Goal: Task Accomplishment & Management: Use online tool/utility

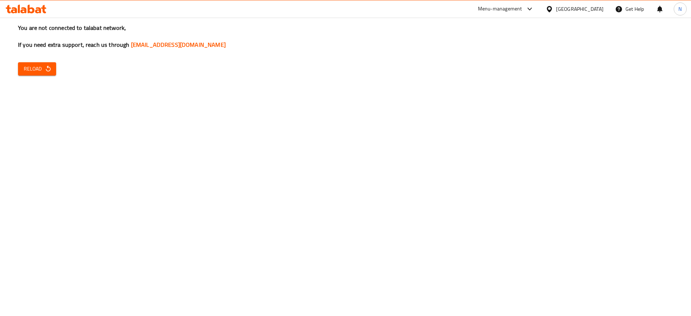
click at [599, 129] on div "You are not connected to talabat network, If you need extra support, reach us t…" at bounding box center [345, 158] width 691 height 316
click at [41, 68] on span "Reload" at bounding box center [37, 68] width 27 height 9
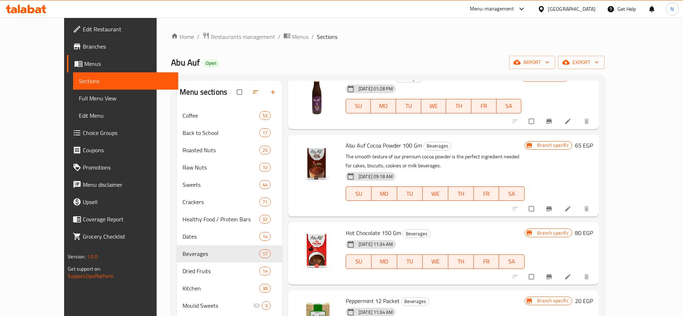
scroll to position [199, 0]
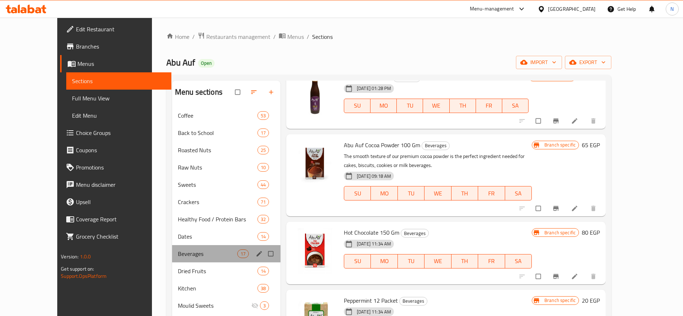
click at [176, 261] on div "Beverages 17" at bounding box center [226, 253] width 108 height 17
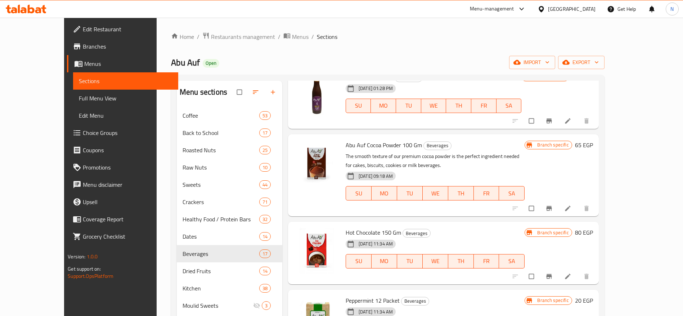
scroll to position [0, 0]
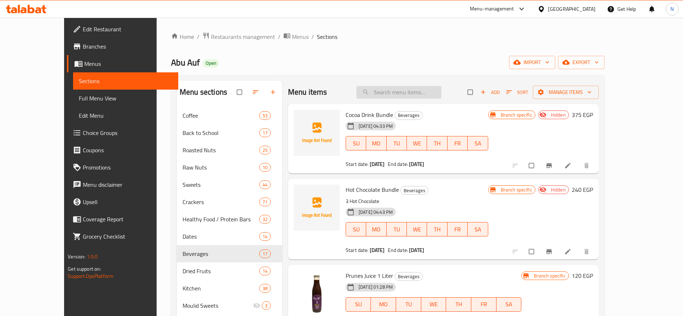
click at [420, 91] on input "search" at bounding box center [398, 92] width 85 height 13
paste input "Product Name Eng 3 Abu Auf Sahlab Bundle - 180 GM"
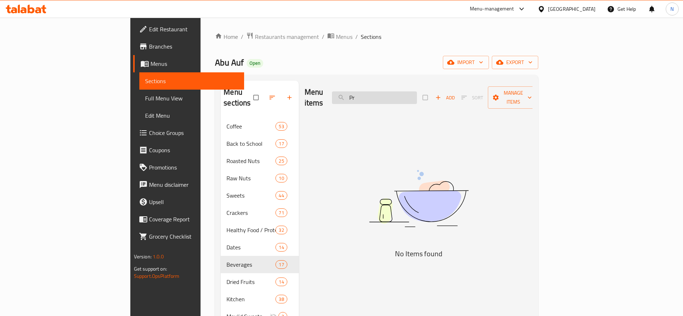
type input "P"
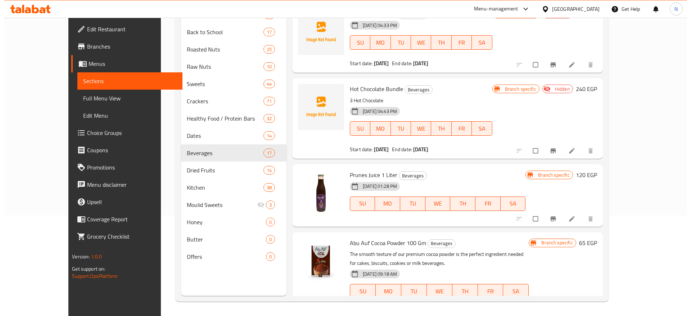
scroll to position [923, 0]
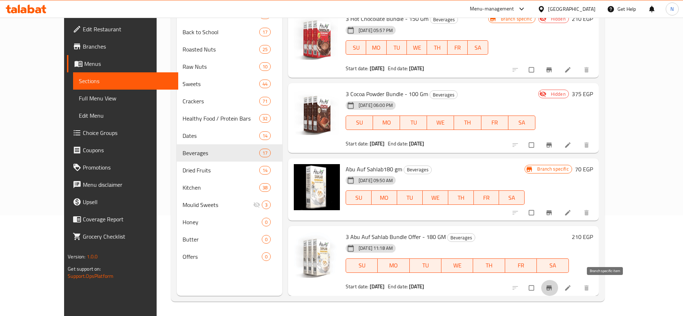
click at [551, 287] on icon "Branch-specific-item" at bounding box center [548, 287] width 5 height 5
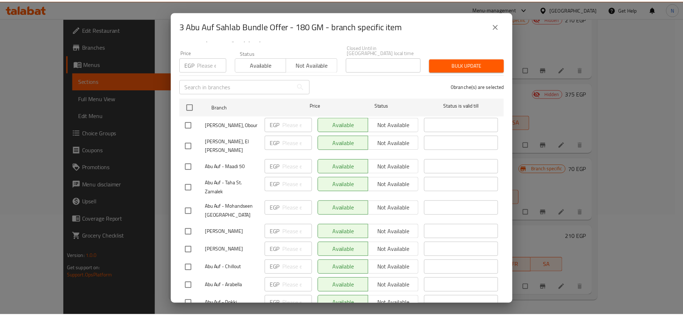
scroll to position [0, 0]
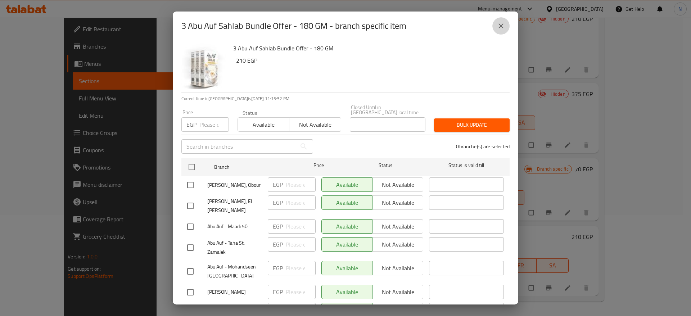
click at [507, 22] on button "close" at bounding box center [500, 25] width 17 height 17
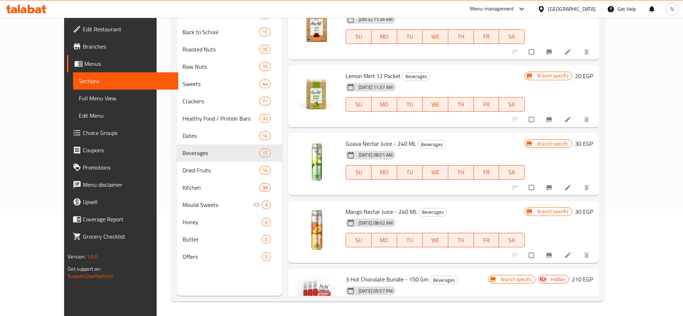
scroll to position [608, 0]
